Goal: Register for event/course

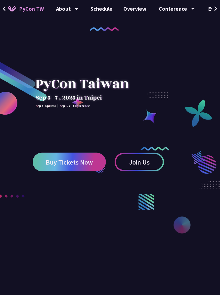
click at [89, 161] on span "Buy Tickets Now" at bounding box center [69, 162] width 47 height 7
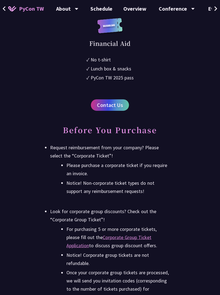
scroll to position [1066, 0]
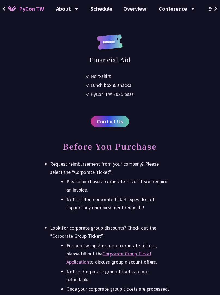
click at [161, 157] on h2 "Before You Purchase" at bounding box center [110, 149] width 120 height 16
click at [113, 125] on span "Contact Us" at bounding box center [110, 121] width 26 height 8
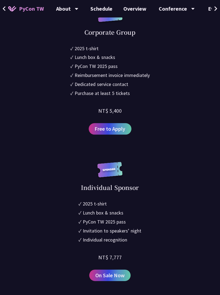
scroll to position [488, 0]
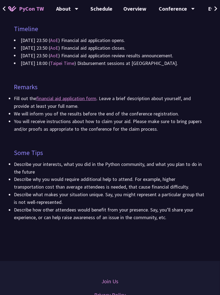
scroll to position [398, 0]
click at [79, 100] on link "financial aid application form" at bounding box center [66, 98] width 60 height 6
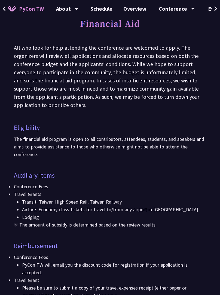
scroll to position [0, 0]
